Goal: Information Seeking & Learning: Find specific fact

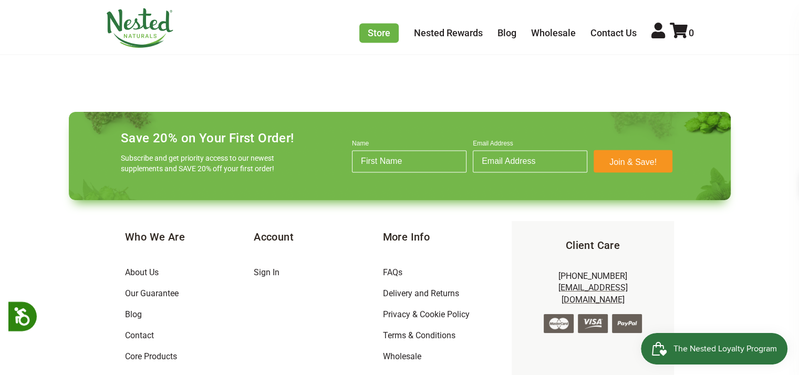
scroll to position [1569, 0]
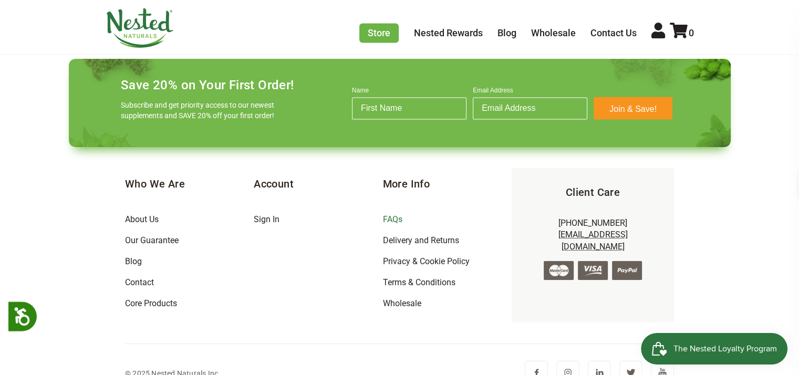
click at [392, 214] on link "FAQs" at bounding box center [391, 219] width 19 height 10
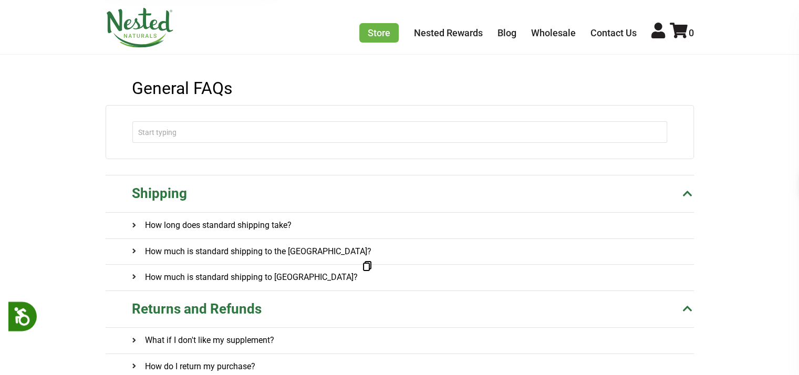
scroll to position [105, 0]
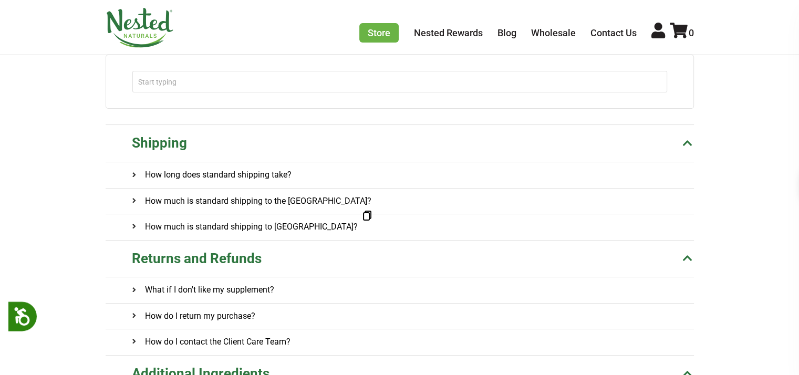
click at [223, 226] on h4 "How much is standard shipping to Canada?" at bounding box center [245, 226] width 226 height 25
